Goal: Feedback & Contribution: Contribute content

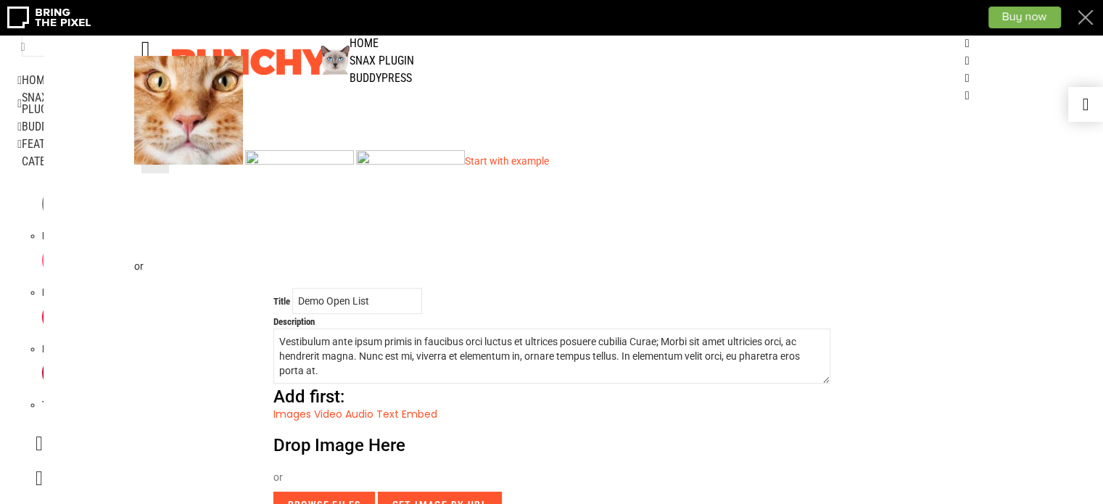
scroll to position [529, 0]
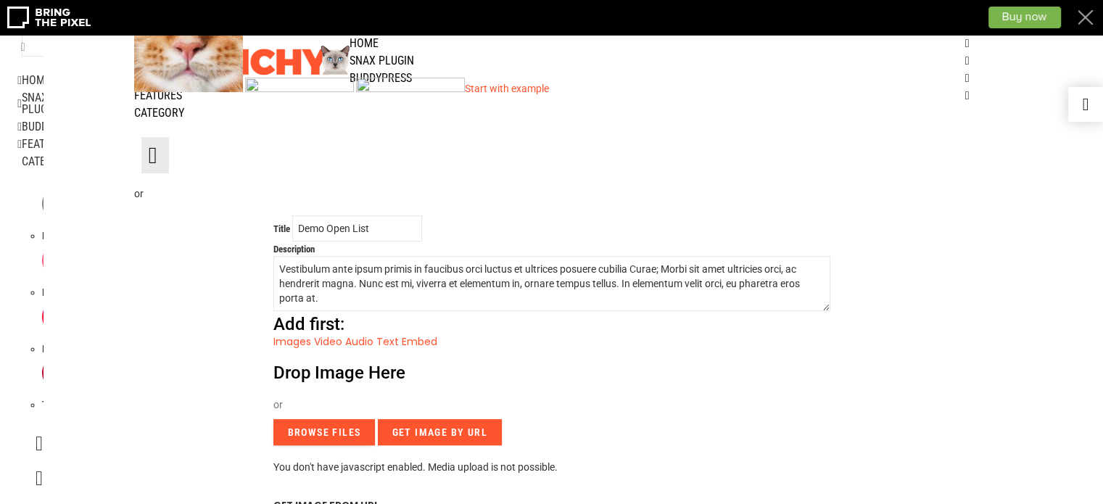
click at [325, 419] on input "Browse Files" at bounding box center [324, 432] width 102 height 26
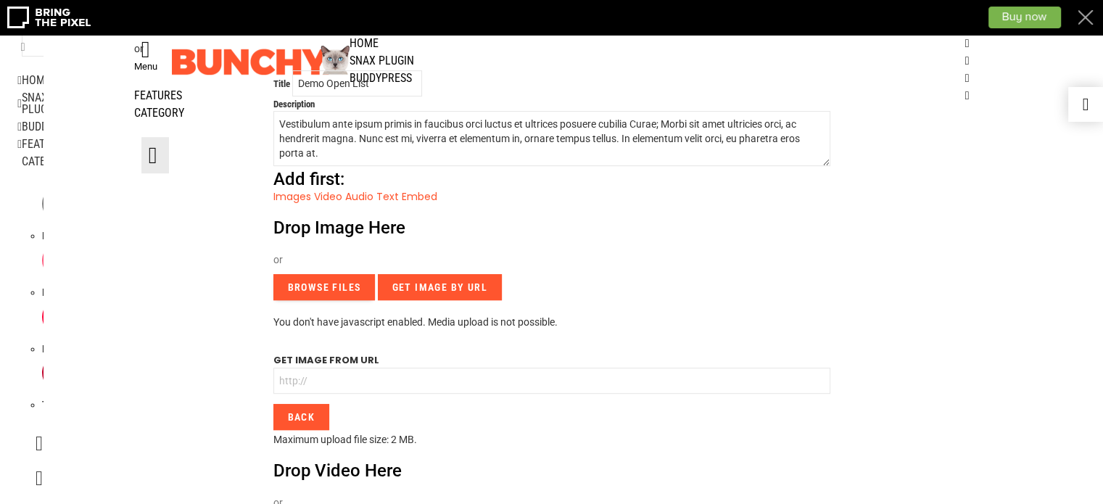
click at [331, 274] on input "Browse Files" at bounding box center [324, 287] width 102 height 26
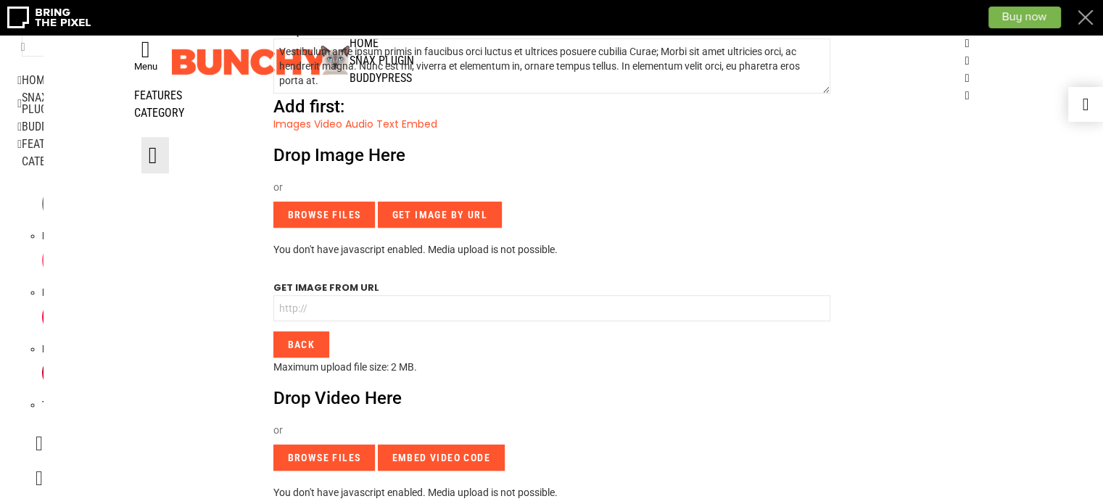
scroll to position [384, 0]
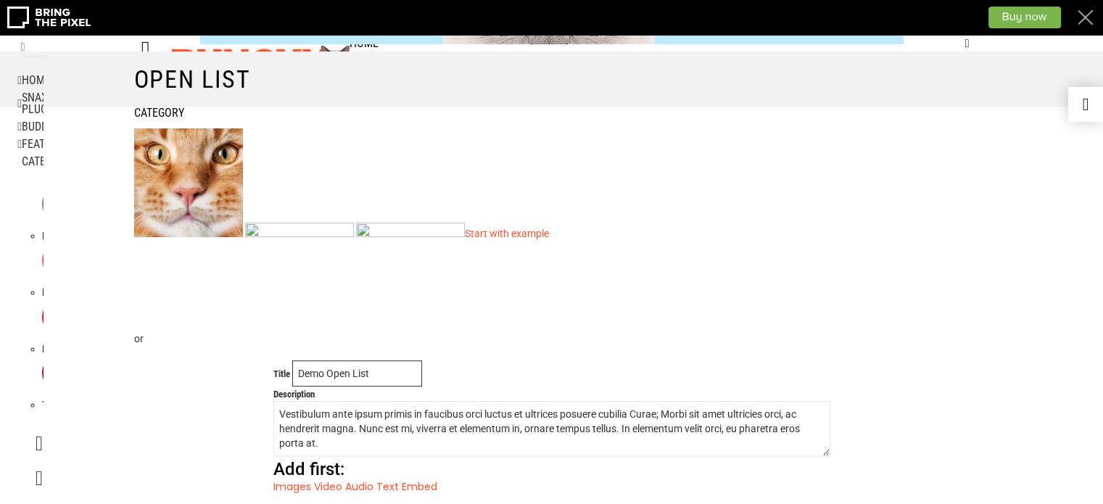
click at [324, 360] on input "Demo Open List" at bounding box center [357, 373] width 130 height 26
click at [365, 360] on input "Demo Open List" at bounding box center [357, 373] width 130 height 26
click at [389, 360] on input "Demo Open List" at bounding box center [357, 373] width 130 height 26
type input "D"
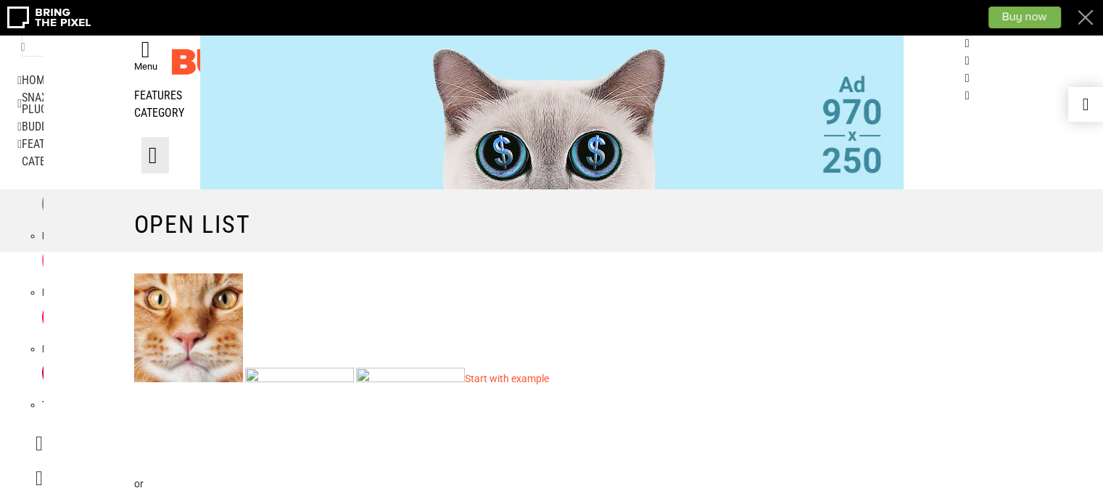
scroll to position [457, 0]
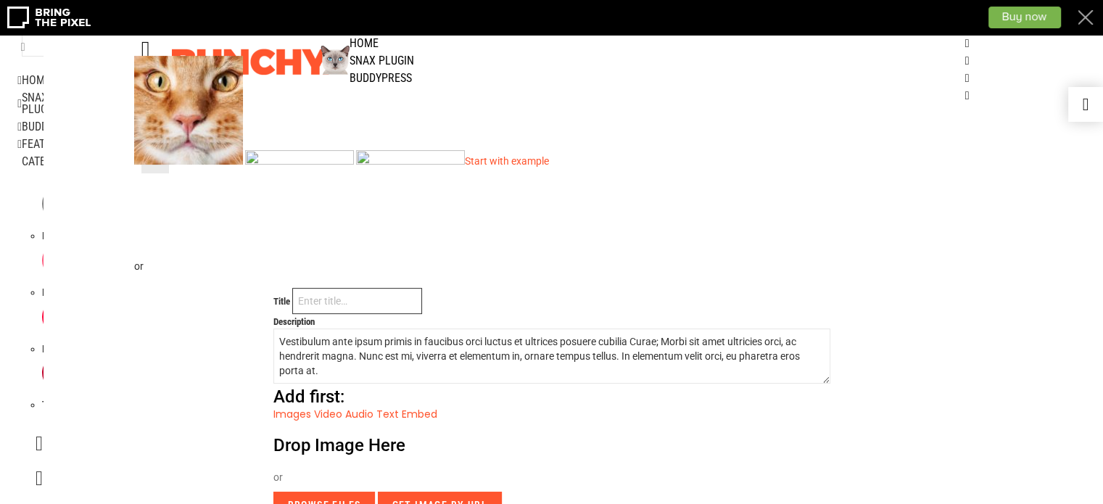
click at [328, 288] on input "Title" at bounding box center [357, 301] width 130 height 26
paste input "Tractor Linkage Parts, 3 Point Linkage Assembly Components Manuf"
type input "Tractor Linkage Parts, 3 Point Linkage Assembly Components Manuf"
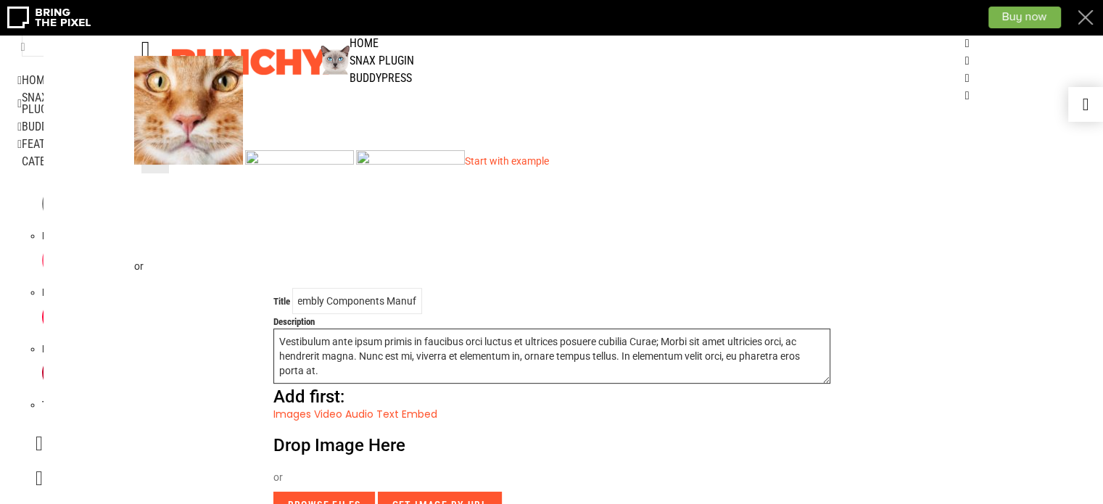
scroll to position [0, 0]
click at [484, 328] on textarea "Vestibulum ante ipsum primis in faucibus orci luctus et ultrices posuere cubili…" at bounding box center [551, 355] width 557 height 55
drag, startPoint x: 333, startPoint y: 275, endPoint x: 243, endPoint y: 244, distance: 95.1
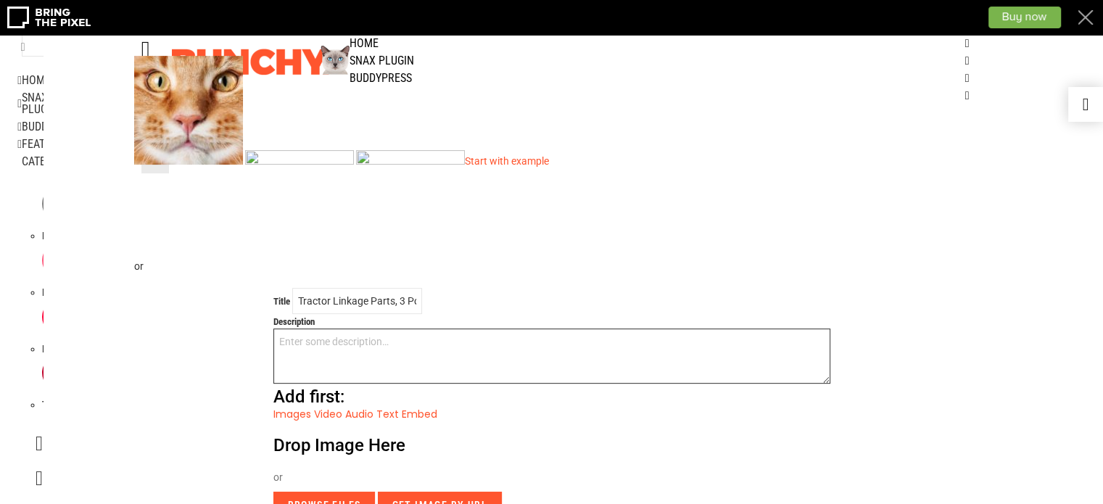
paste textarea "Genuine Assortment Fastners are manufacturers and exporters, Distributors and S…"
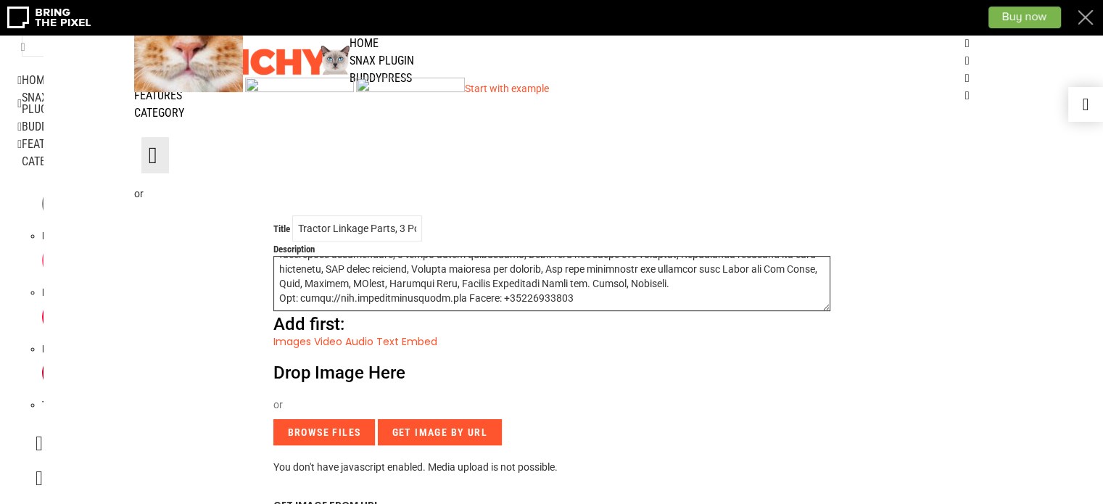
scroll to position [602, 0]
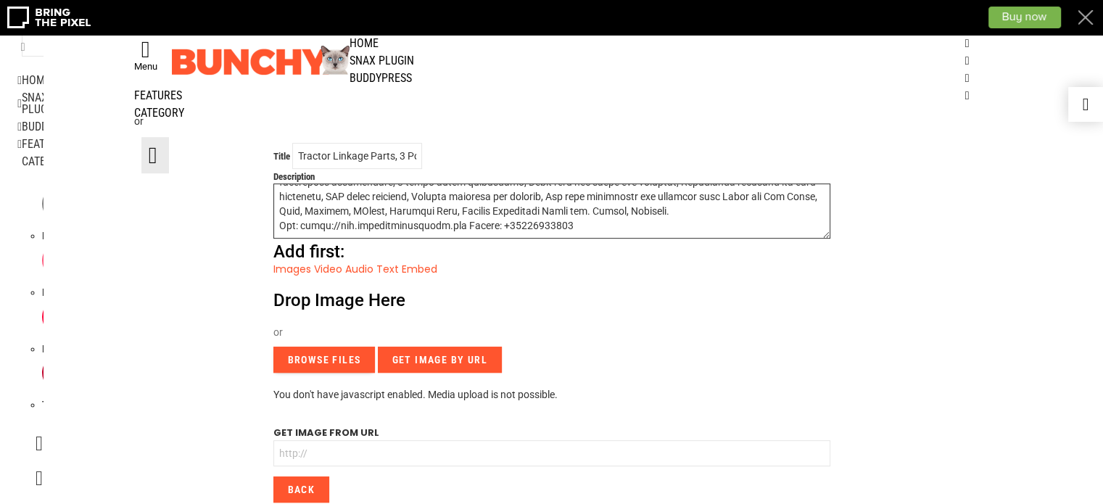
type textarea "Genuine Assortment Fastners are manufacturers and exporters, Distributors and S…"
click at [326, 347] on input "Browse Files" at bounding box center [324, 360] width 102 height 26
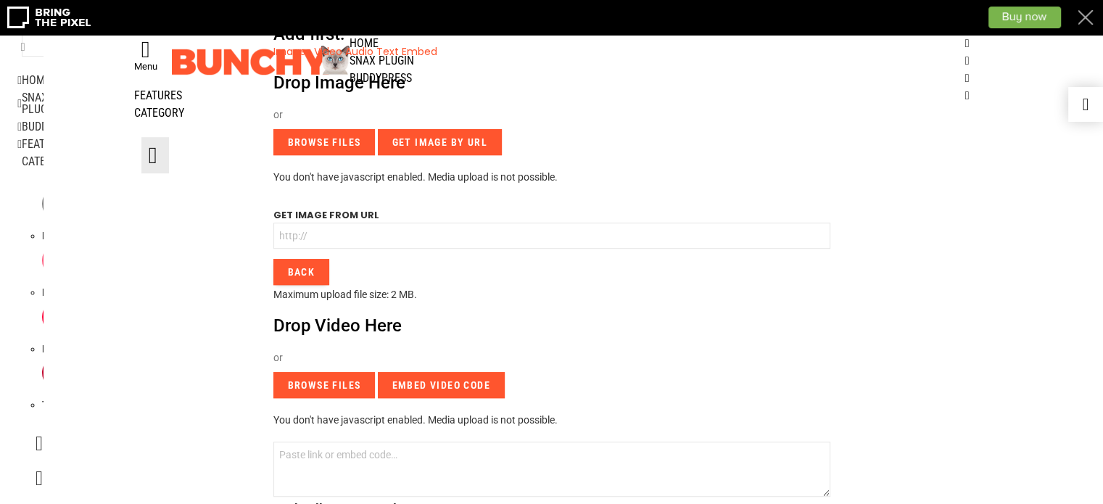
scroll to position [674, 0]
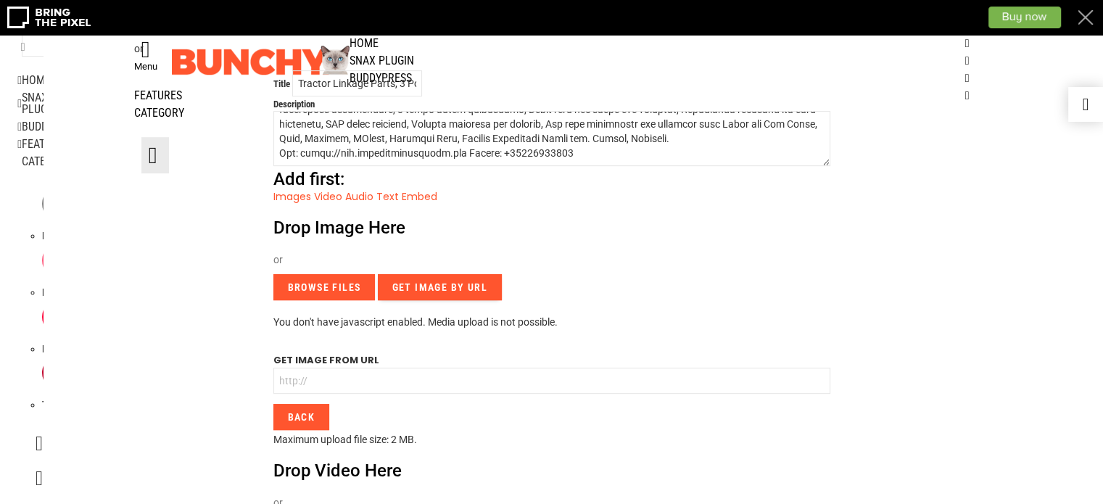
click at [449, 274] on input "Get Image By URL" at bounding box center [440, 287] width 124 height 26
click at [357, 274] on input "Browse Files" at bounding box center [324, 287] width 102 height 26
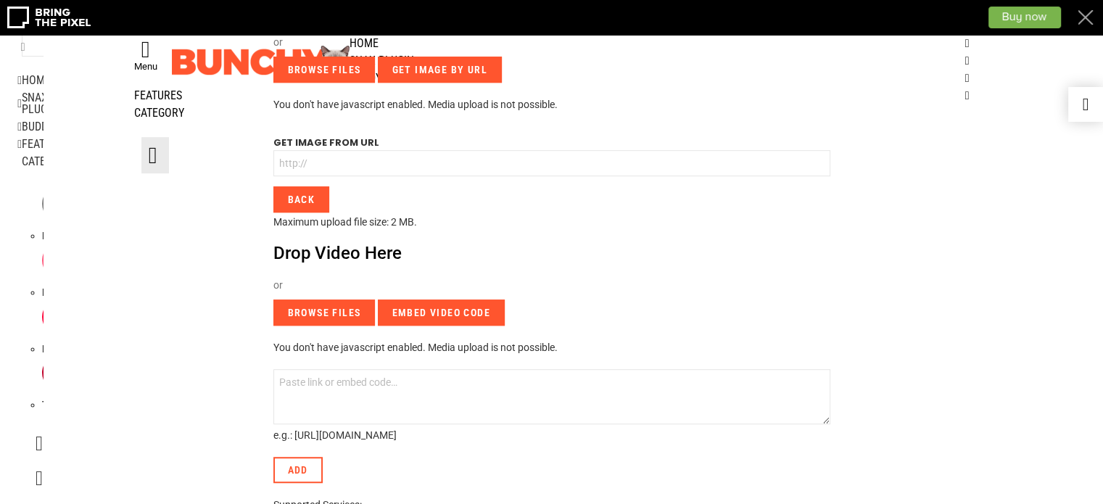
scroll to position [819, 0]
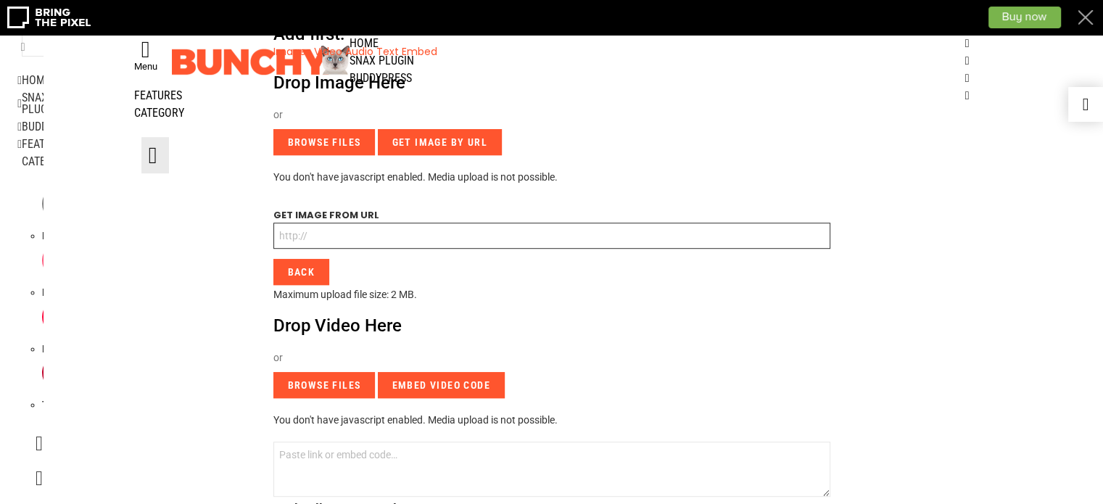
click at [403, 223] on input "text" at bounding box center [551, 236] width 557 height 26
paste input "https://www.assortmentfastner.com"
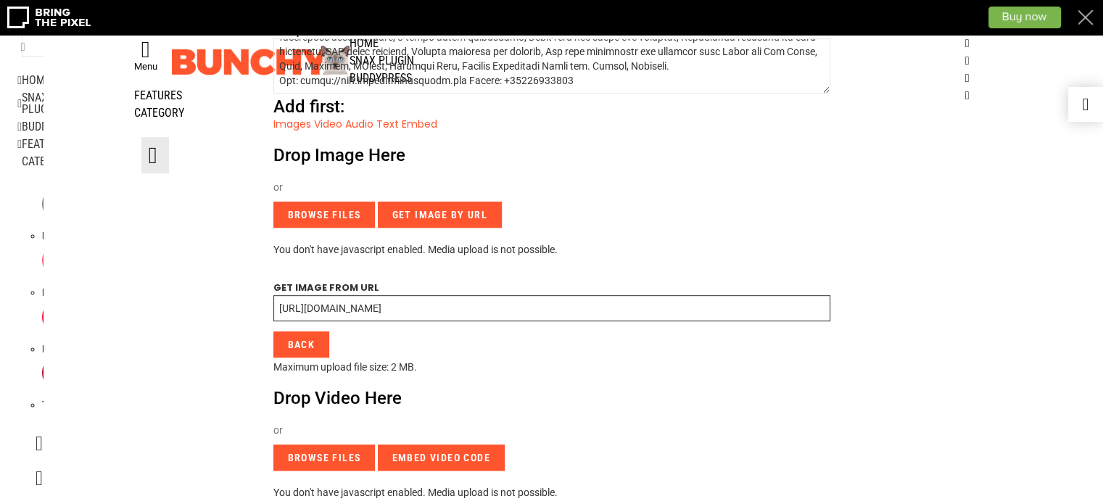
scroll to position [892, 0]
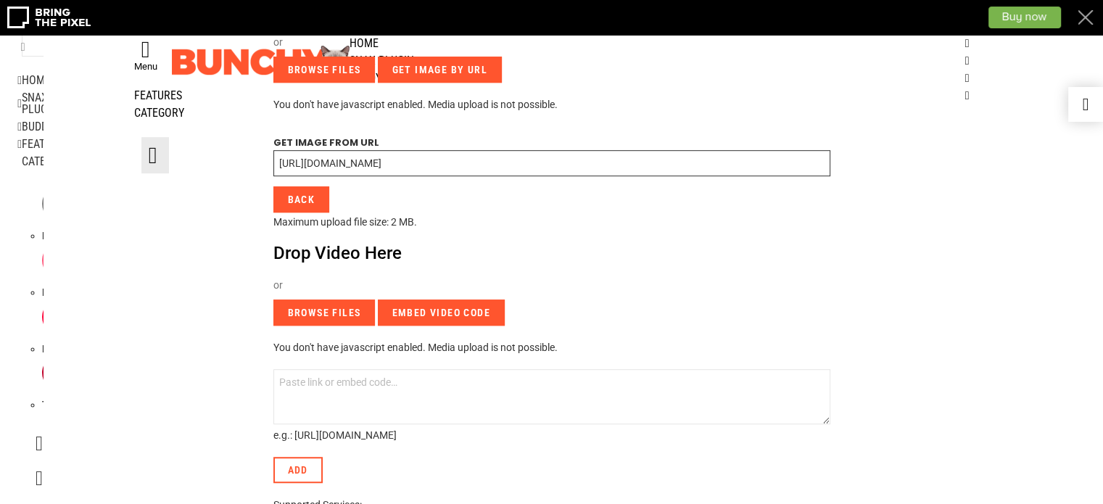
type input "https://www.assortmentfastner.com"
click at [366, 369] on textarea at bounding box center [551, 396] width 557 height 55
click at [344, 299] on input "Browse Files" at bounding box center [324, 312] width 102 height 26
click at [426, 299] on input "Embed video code" at bounding box center [441, 312] width 127 height 26
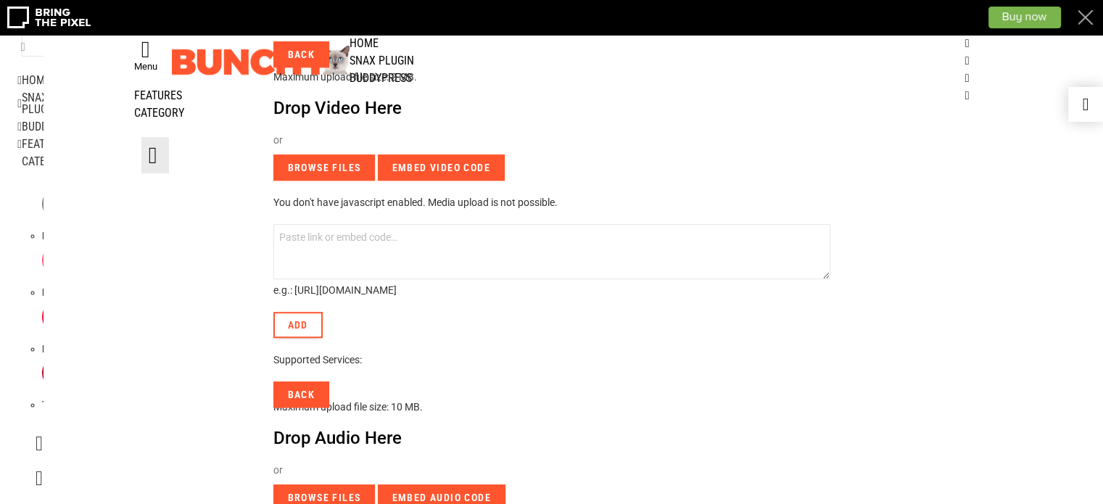
click at [306, 312] on link "Add" at bounding box center [297, 325] width 49 height 26
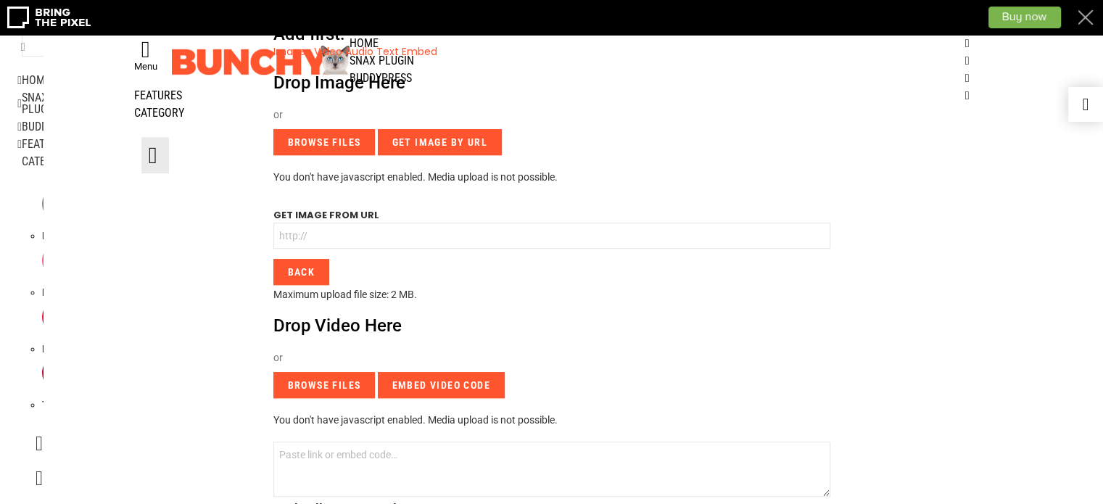
scroll to position [964, 0]
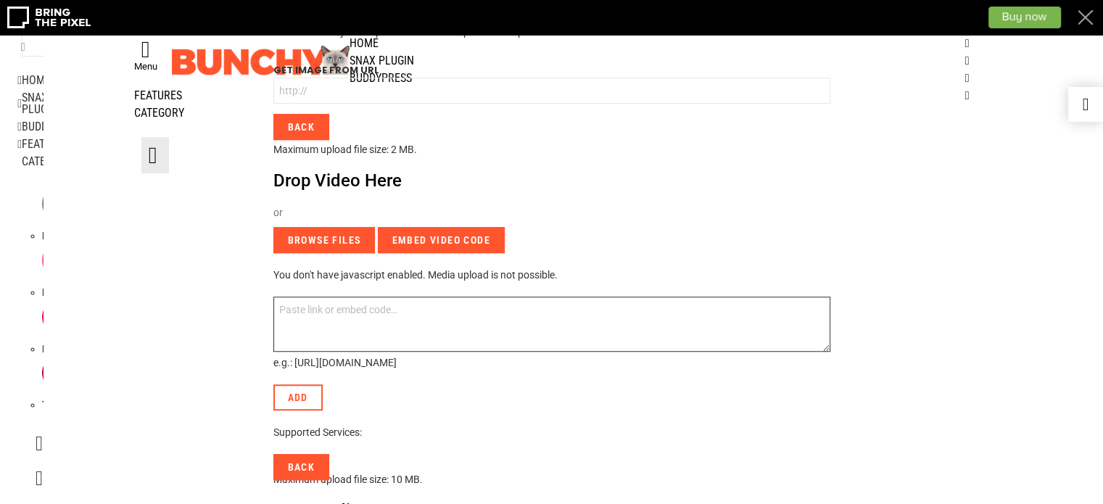
click at [415, 296] on textarea at bounding box center [551, 323] width 557 height 55
paste textarea "[URL][DOMAIN_NAME]"
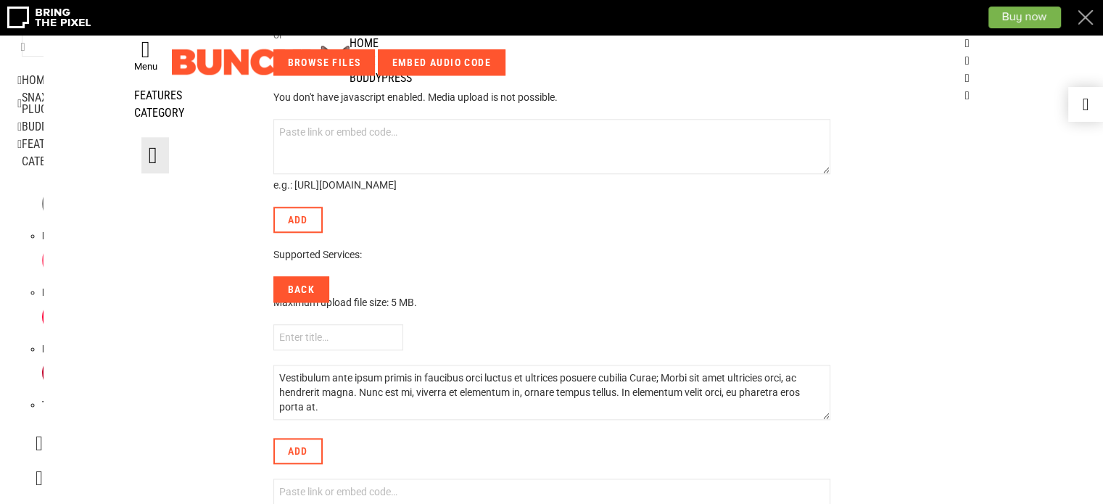
scroll to position [1254, 0]
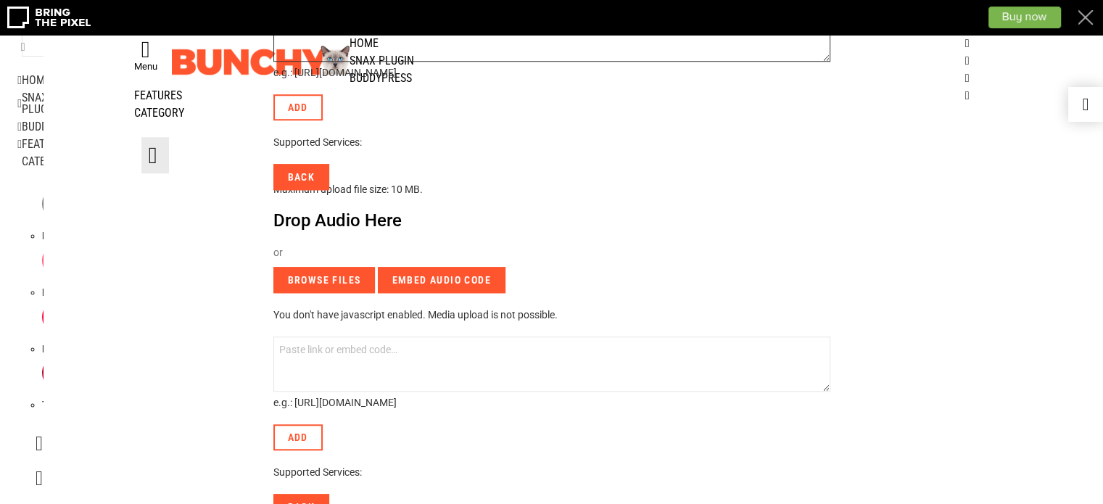
type textarea "https://youtu.be/aWrvdx9H33Q"
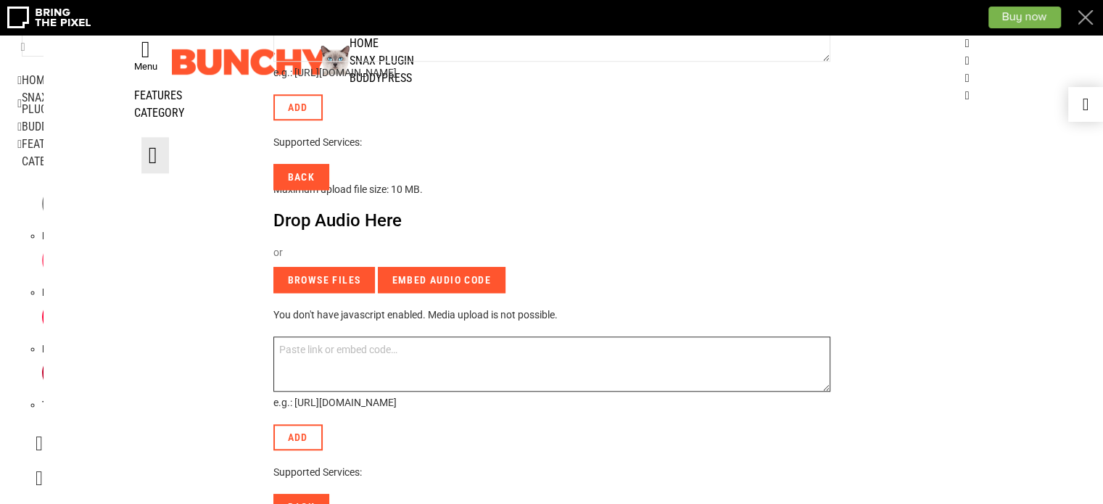
click at [366, 336] on textarea at bounding box center [551, 363] width 557 height 55
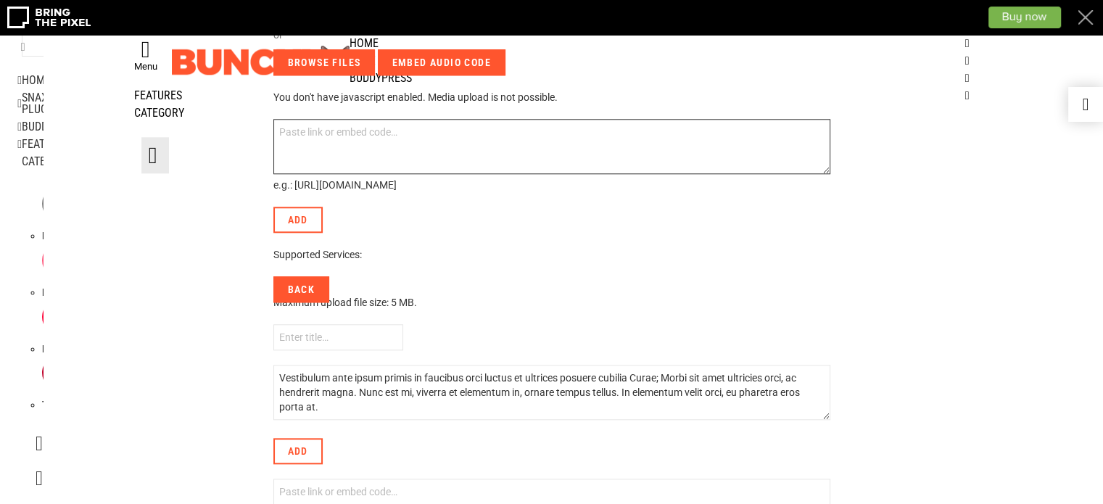
scroll to position [1327, 0]
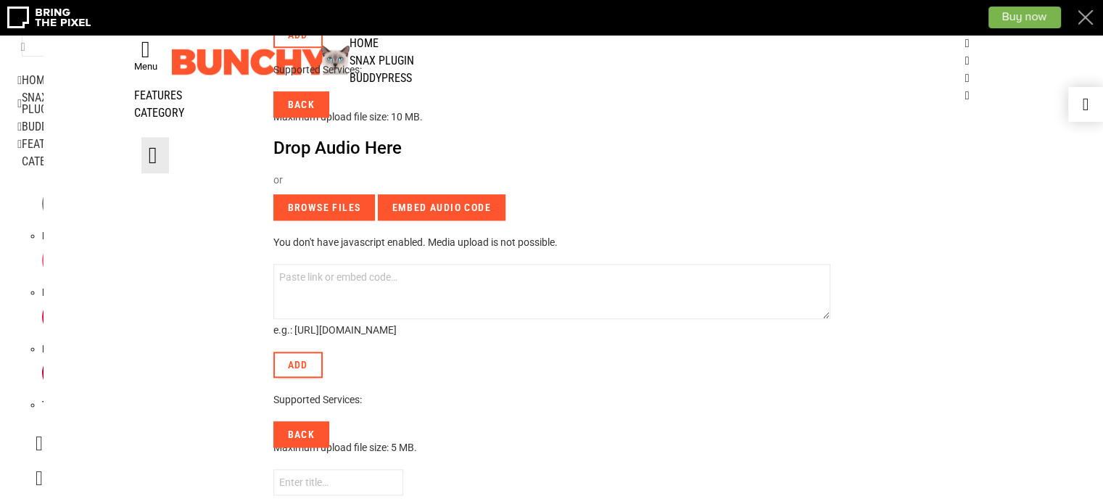
click at [304, 352] on link "Add" at bounding box center [297, 365] width 49 height 26
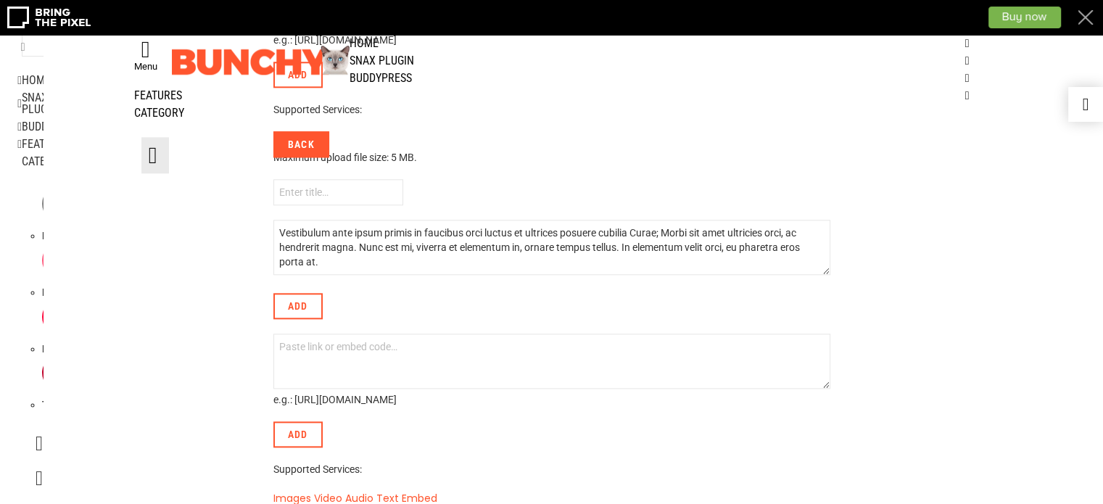
scroll to position [1834, 0]
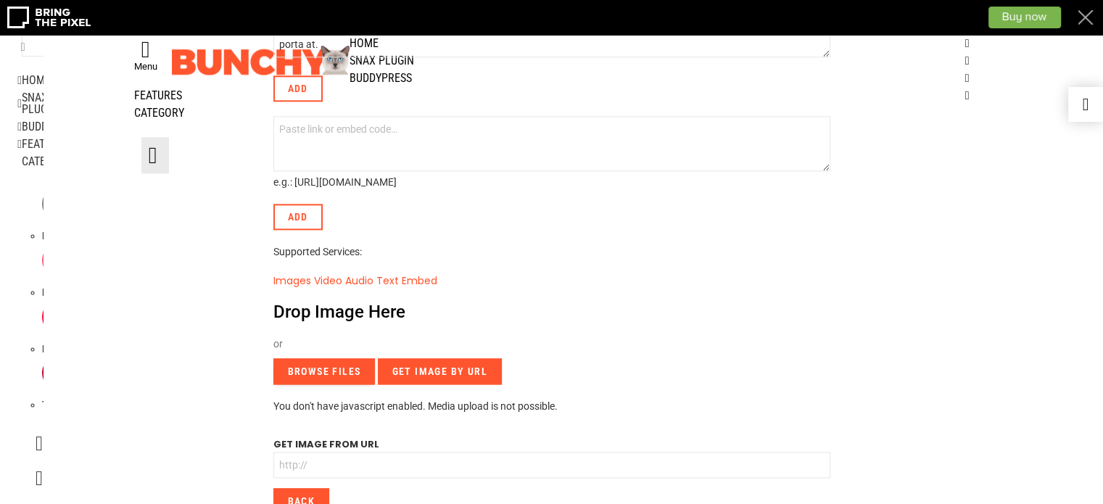
click at [325, 358] on input "Browse Files" at bounding box center [324, 371] width 102 height 26
click at [443, 358] on input "Get Image By URL" at bounding box center [440, 371] width 124 height 26
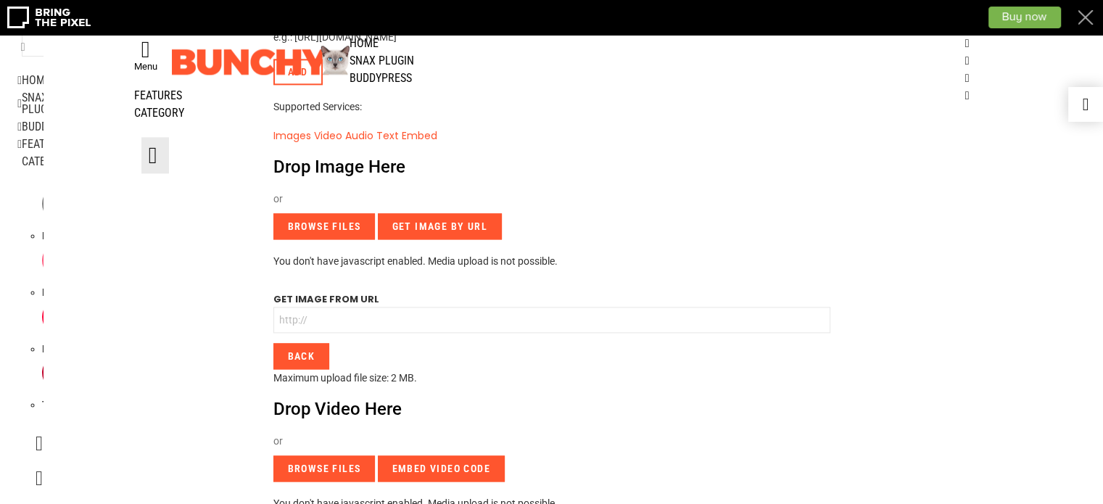
scroll to position [1907, 0]
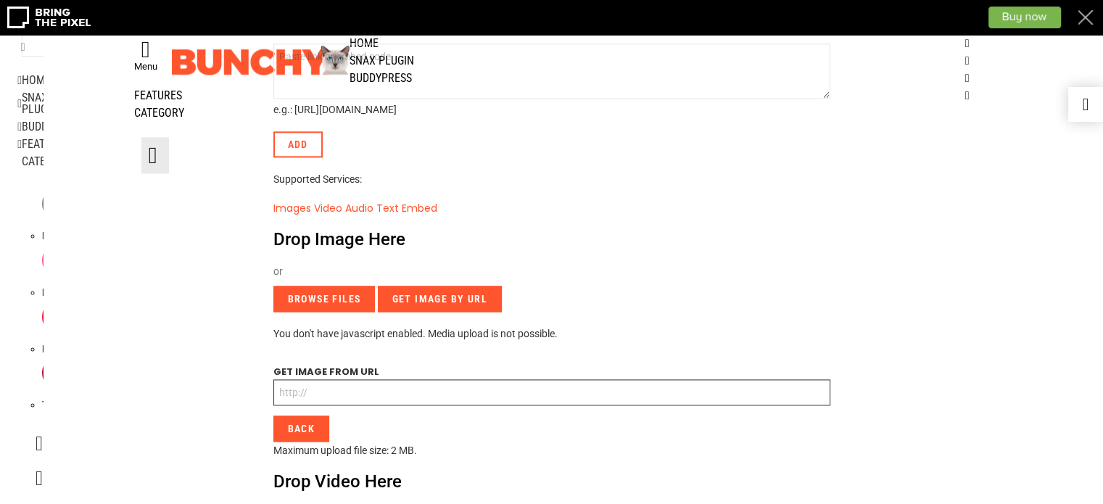
click at [380, 379] on input "text" at bounding box center [551, 392] width 557 height 26
paste input "https://www.assortmentfastner.com"
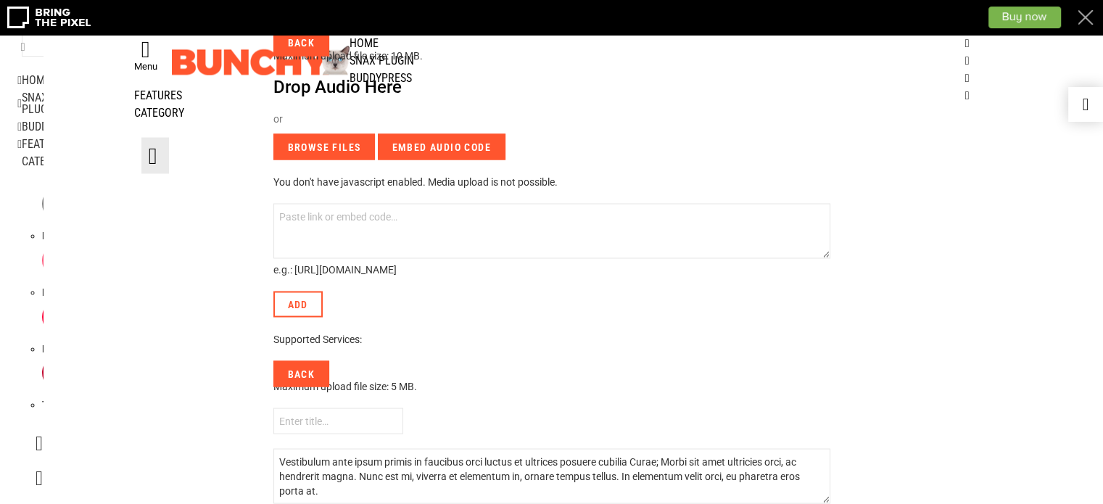
scroll to position [2776, 0]
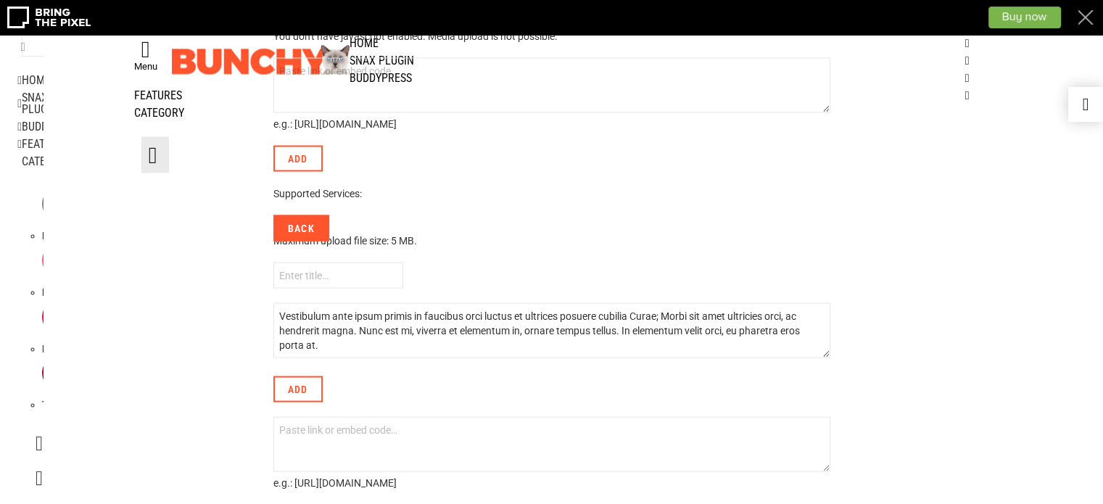
type input "https://www.assortmentfastner.com"
click at [400, 417] on textarea at bounding box center [551, 444] width 557 height 55
paste textarea "https://youtu.be/aWrvdx9H33Q"
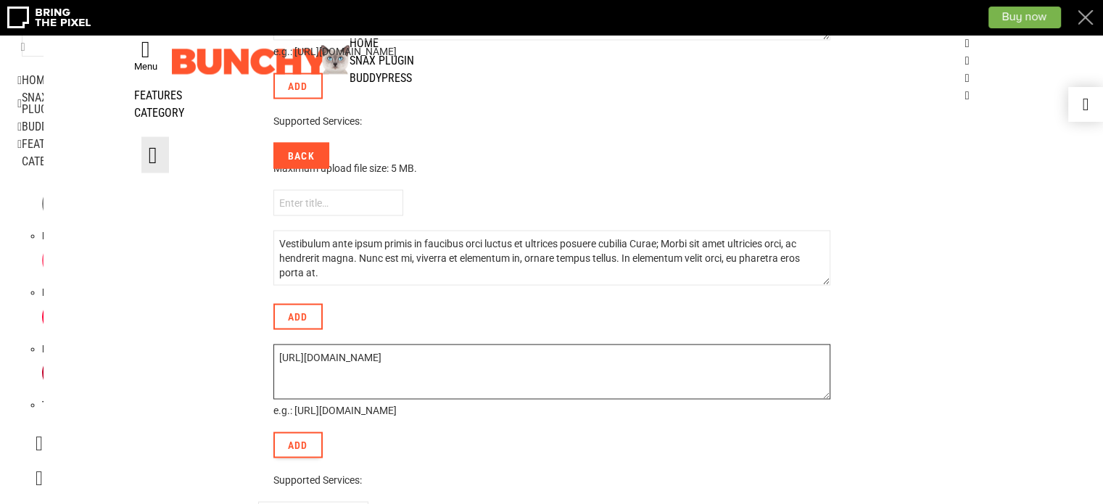
scroll to position [2994, 0]
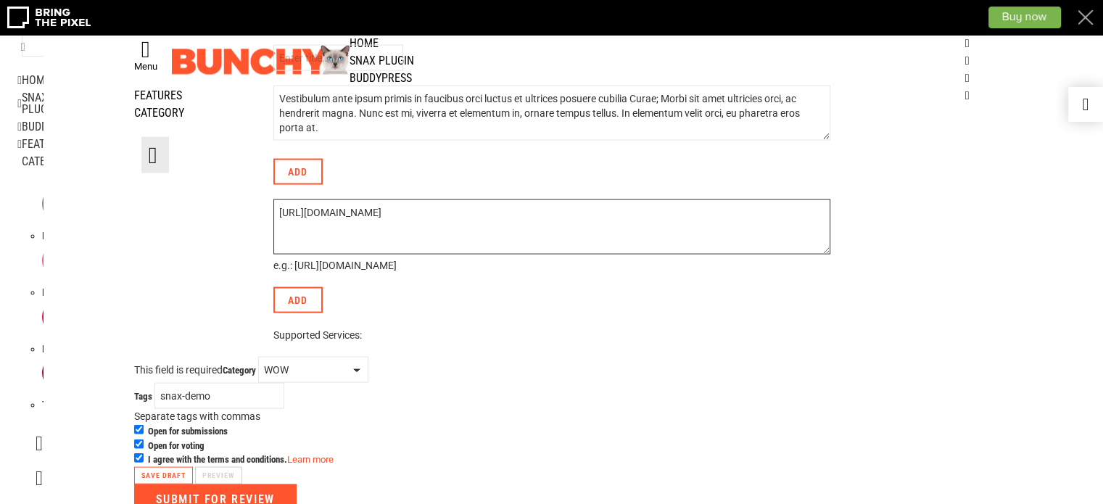
type textarea "https://youtu.be/aWrvdx9H33Q"
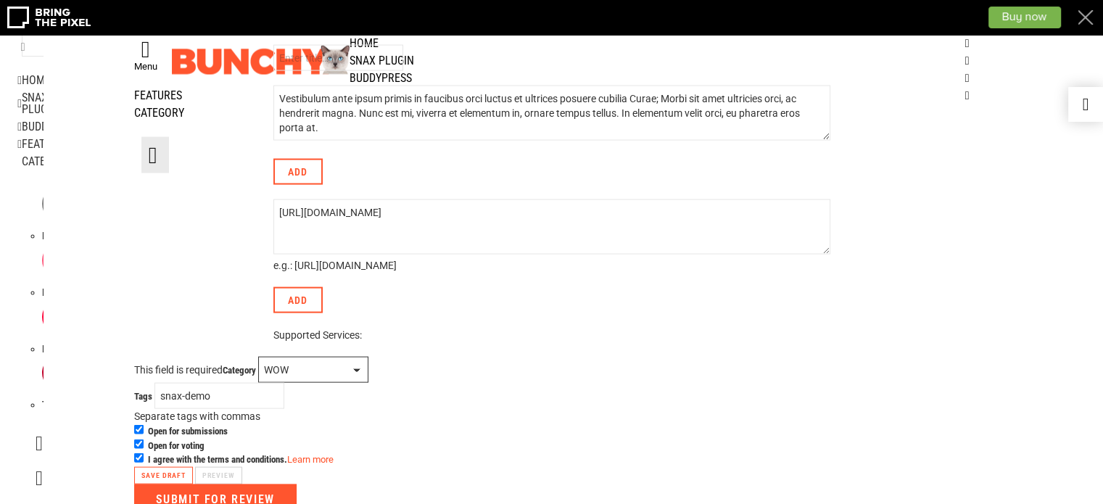
click at [342, 357] on select "– Select category – Animals Funny NSFW WOW WTF" at bounding box center [313, 370] width 110 height 26
click at [261, 357] on select "– Select category – Animals Funny NSFW WOW WTF" at bounding box center [313, 370] width 110 height 26
click at [235, 383] on input "snax-demo" at bounding box center [219, 396] width 130 height 26
type input "s"
type input "#parts"
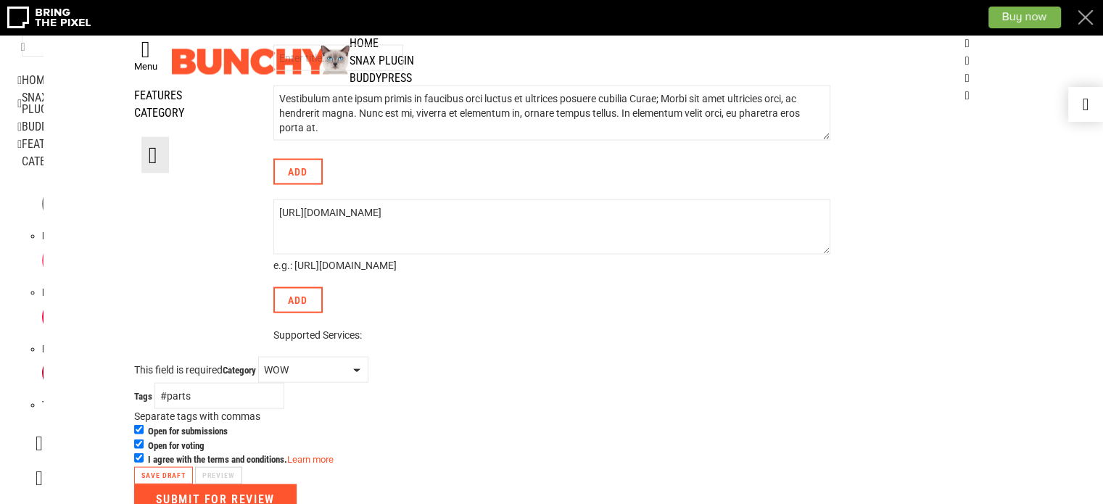
click at [188, 484] on input "Submit for Review" at bounding box center [215, 499] width 162 height 30
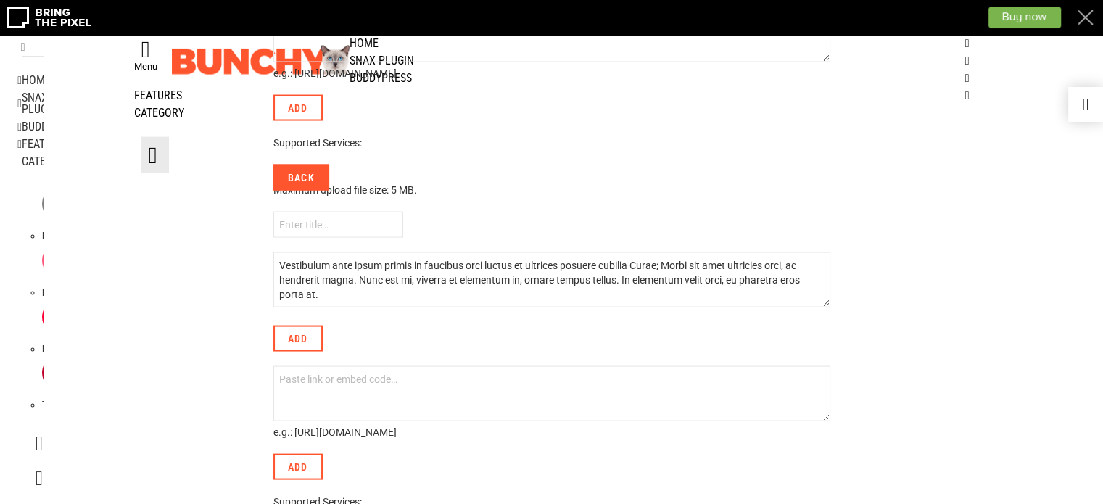
scroll to position [3139, 0]
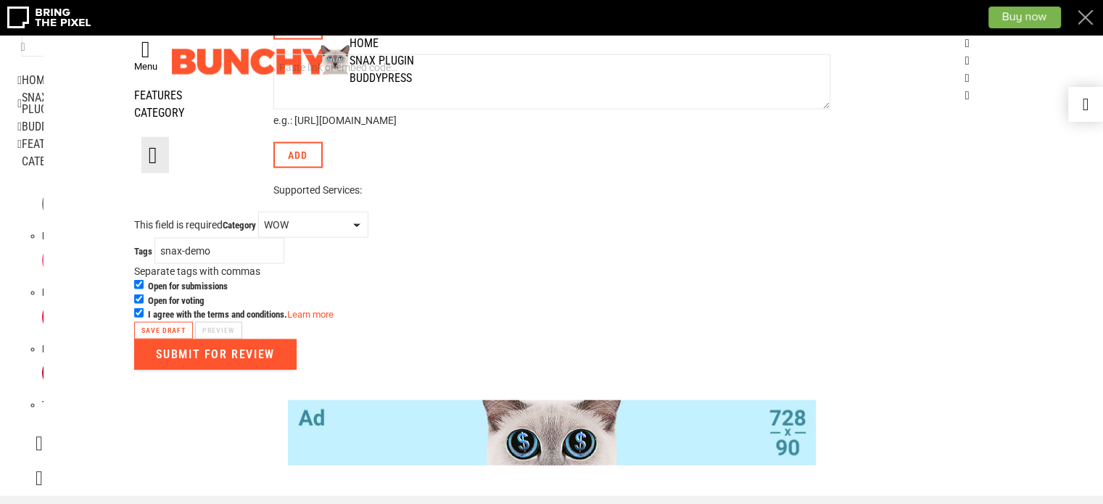
click at [191, 339] on input "Submit for Review" at bounding box center [215, 354] width 162 height 30
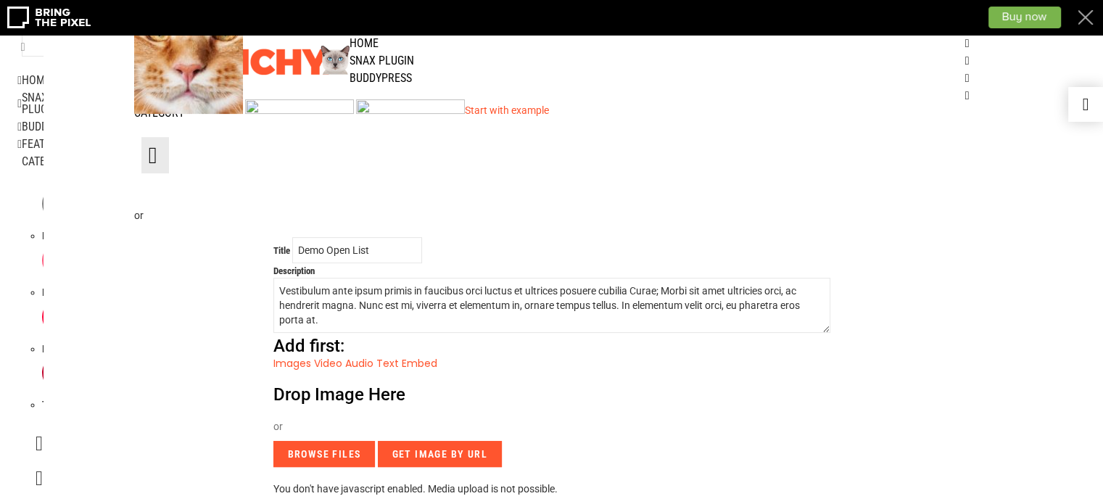
scroll to position [217, 0]
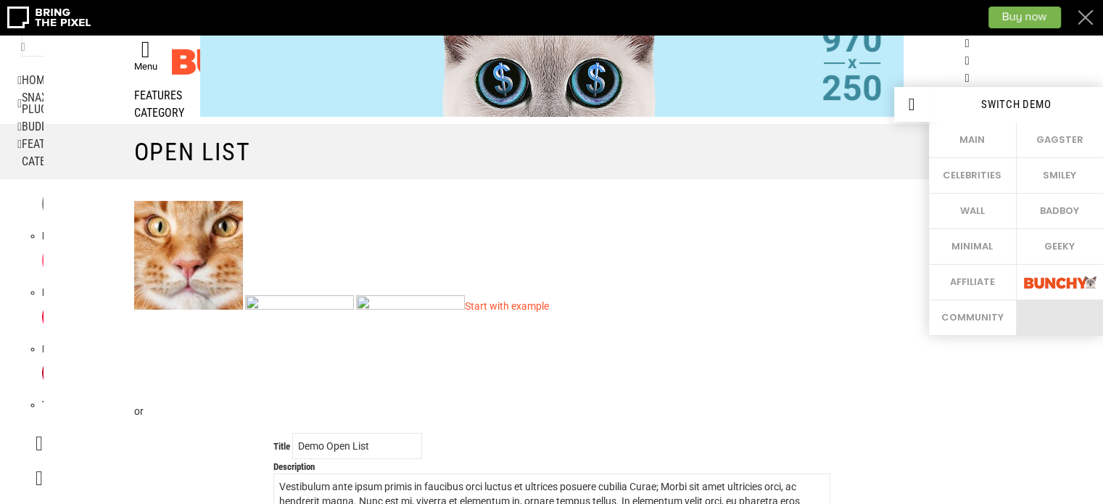
scroll to position [22, 0]
